Goal: Transaction & Acquisition: Obtain resource

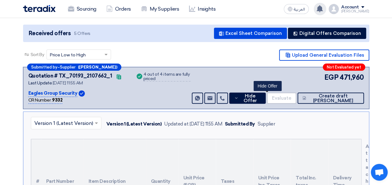
click at [323, 7] on use at bounding box center [319, 8] width 6 height 7
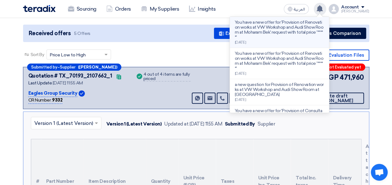
click at [271, 34] on p "You have a new offer for 'Provision of Renovation works at VW Workshop and Audi…" at bounding box center [279, 30] width 89 height 20
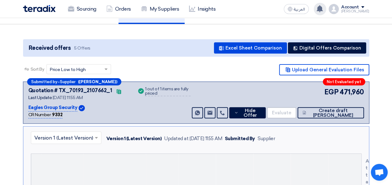
scroll to position [77, 0]
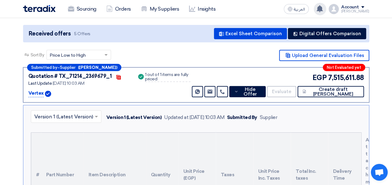
click at [323, 6] on use at bounding box center [319, 8] width 6 height 7
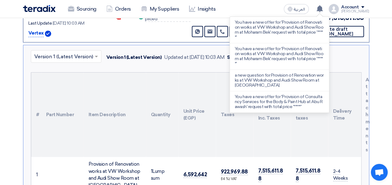
scroll to position [143, 0]
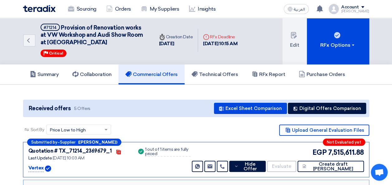
scroll to position [1, 0]
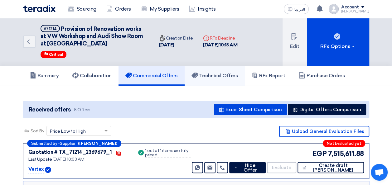
click at [210, 70] on link "Technical Offers" at bounding box center [215, 76] width 60 height 20
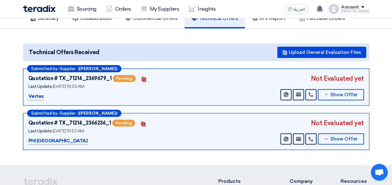
scroll to position [73, 0]
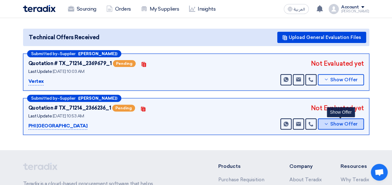
click at [340, 122] on span "Show Offer" at bounding box center [343, 124] width 27 height 5
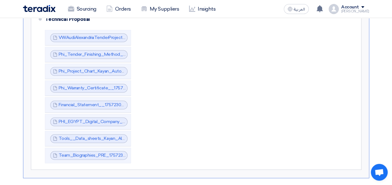
scroll to position [253, 0]
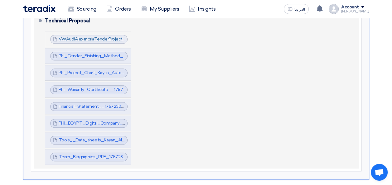
click at [112, 36] on link "VWAudiAlexandriaTenderProjectSchedule_1757230891427.pdf" at bounding box center [121, 38] width 124 height 5
